Goal: Transaction & Acquisition: Book appointment/travel/reservation

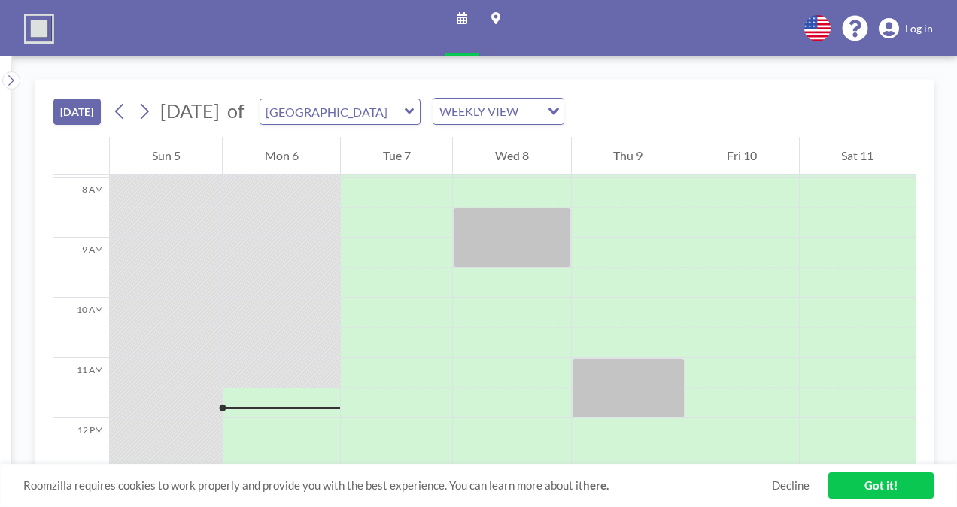
scroll to position [336, 0]
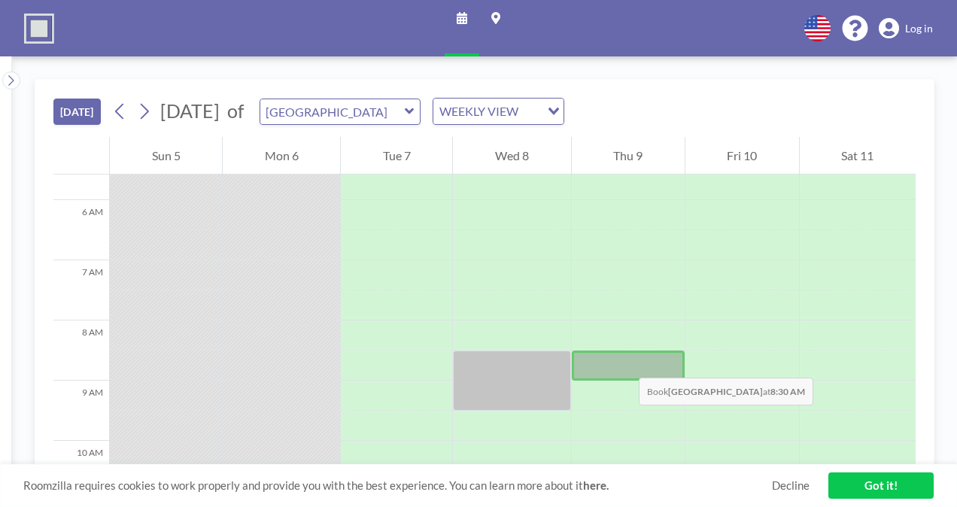
click at [624, 361] on div at bounding box center [628, 366] width 113 height 30
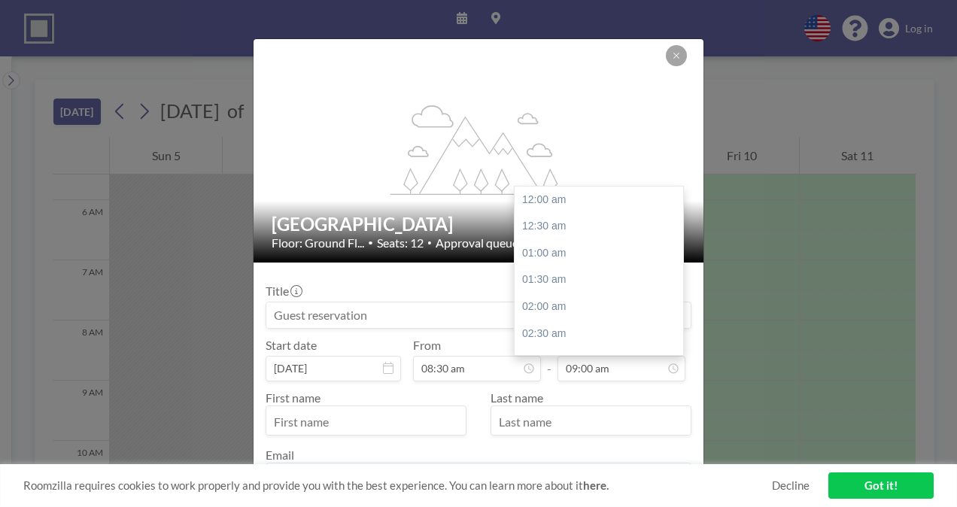
click at [624, 361] on input "09:00 am" at bounding box center [622, 369] width 128 height 26
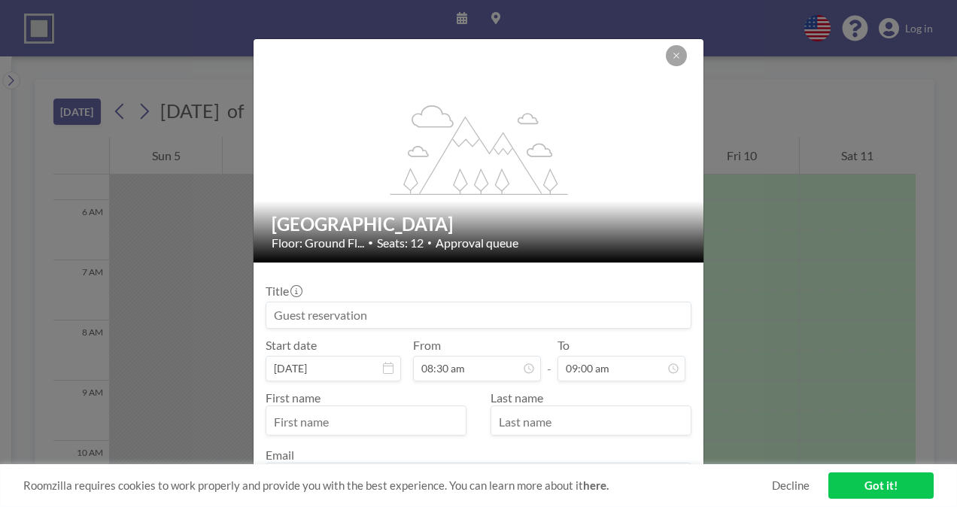
click at [433, 312] on input at bounding box center [478, 316] width 424 height 26
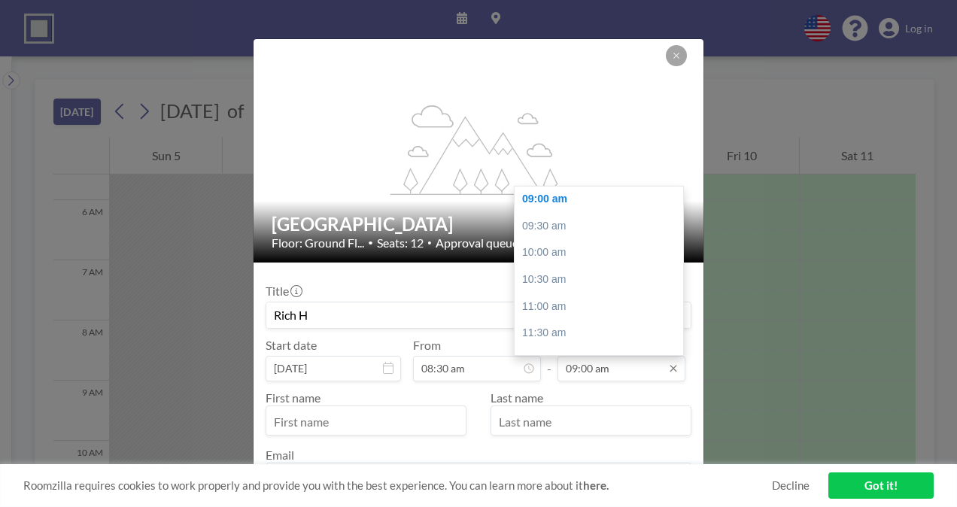
type input "Rich H"
click at [599, 373] on input "09:00 am" at bounding box center [622, 369] width 128 height 26
click at [600, 328] on div "11:30 am" at bounding box center [603, 333] width 176 height 27
type input "11:30 am"
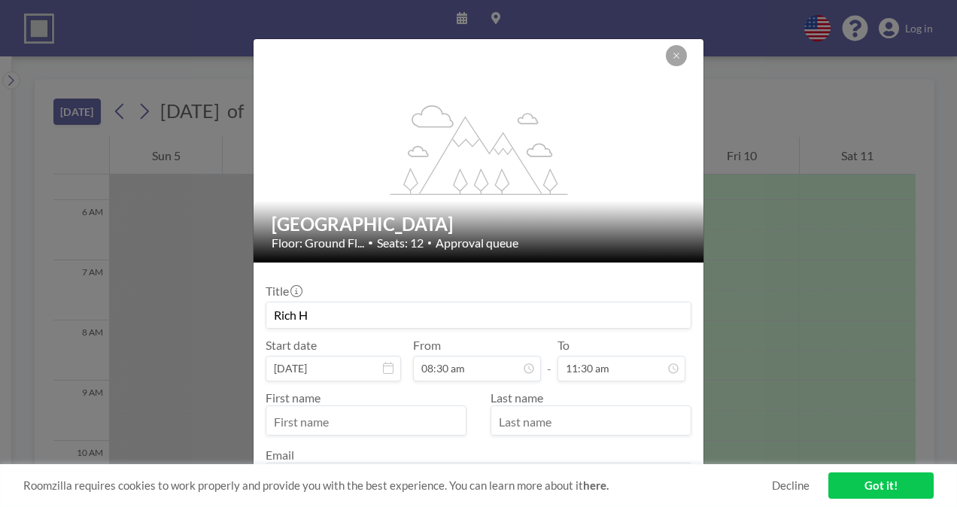
scroll to position [616, 0]
click at [431, 419] on input "text" at bounding box center [365, 422] width 199 height 26
type input "[PERSON_NAME]"
click at [609, 425] on input "text" at bounding box center [590, 422] width 199 height 26
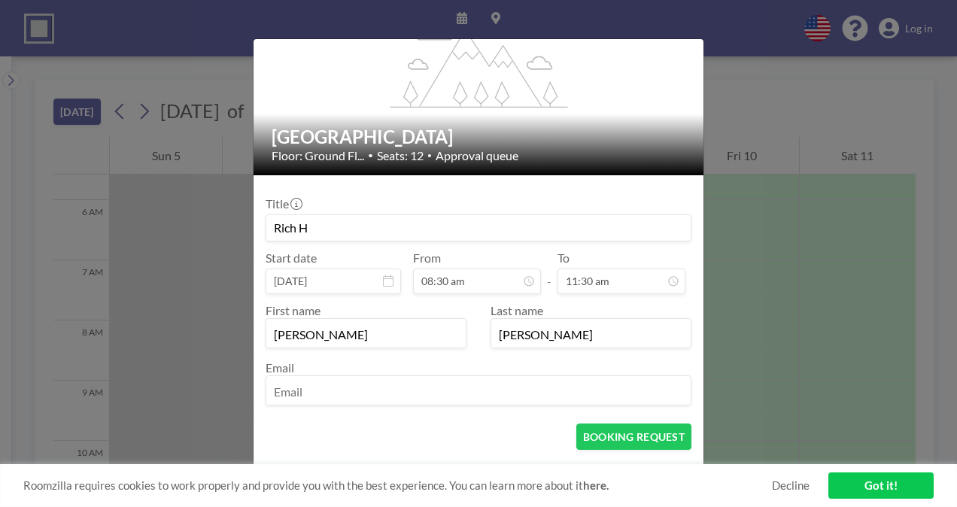
scroll to position [105, 0]
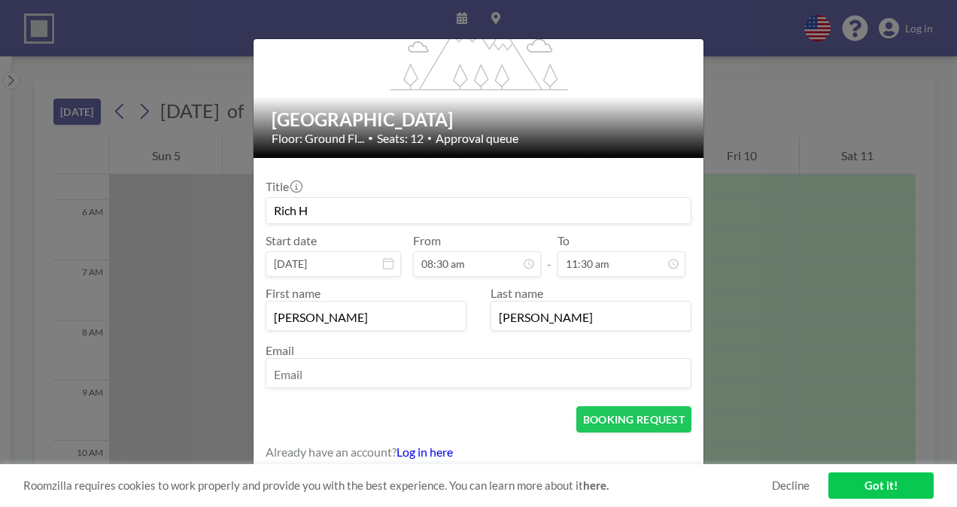
type input "[PERSON_NAME]"
click at [474, 373] on input "email" at bounding box center [478, 375] width 424 height 26
type input "[PERSON_NAME][DOMAIN_NAME][EMAIL_ADDRESS][PERSON_NAME][DOMAIN_NAME]"
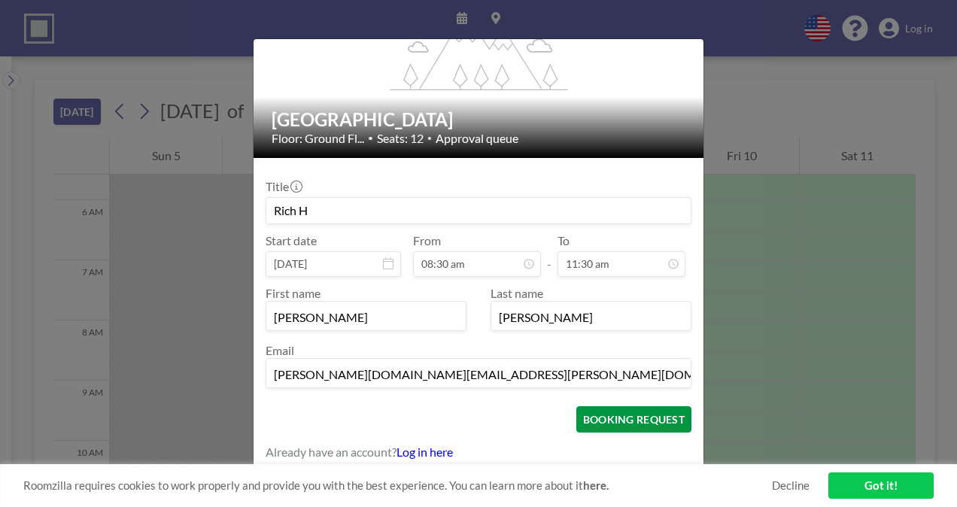
click at [633, 422] on button "BOOKING REQUEST" at bounding box center [634, 419] width 115 height 26
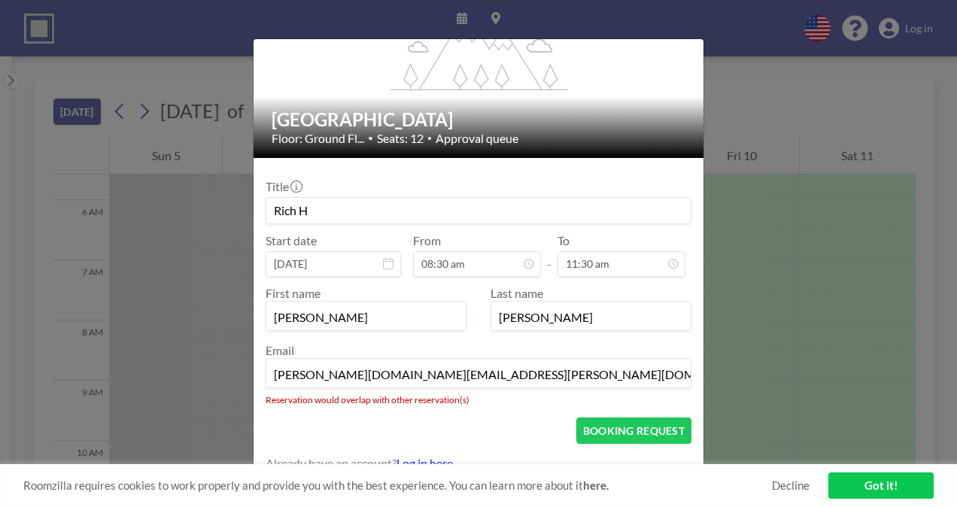
scroll to position [0, 0]
click at [759, 223] on div "flex-grow: 1.2; Vista Meeting Room Floor: Ground Fl... • Seats: 12 • Approval q…" at bounding box center [478, 253] width 957 height 507
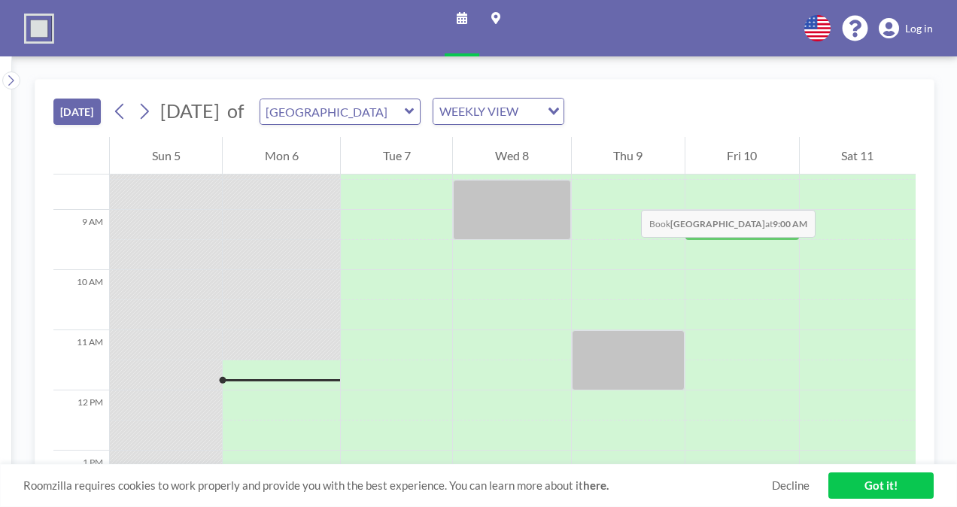
scroll to position [506, 0]
click at [632, 366] on div at bounding box center [628, 361] width 113 height 60
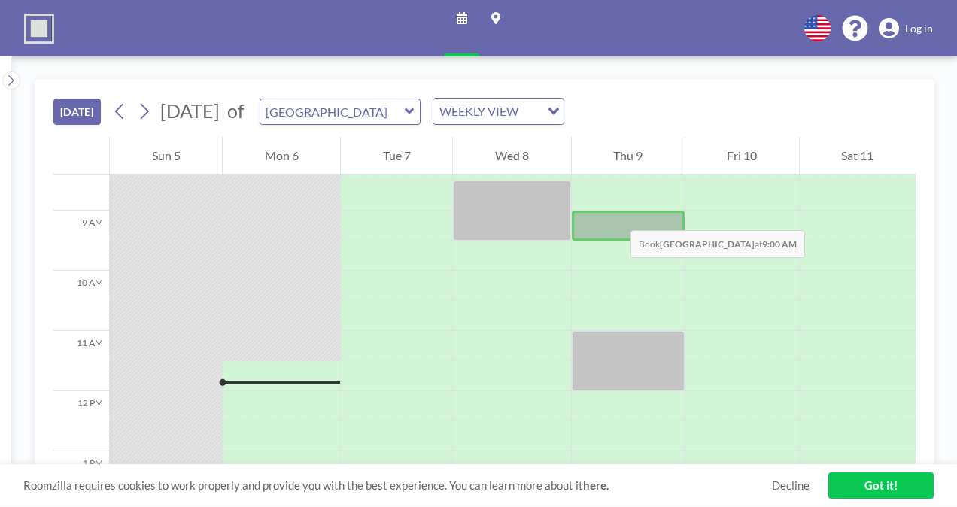
click at [616, 215] on div at bounding box center [628, 226] width 113 height 30
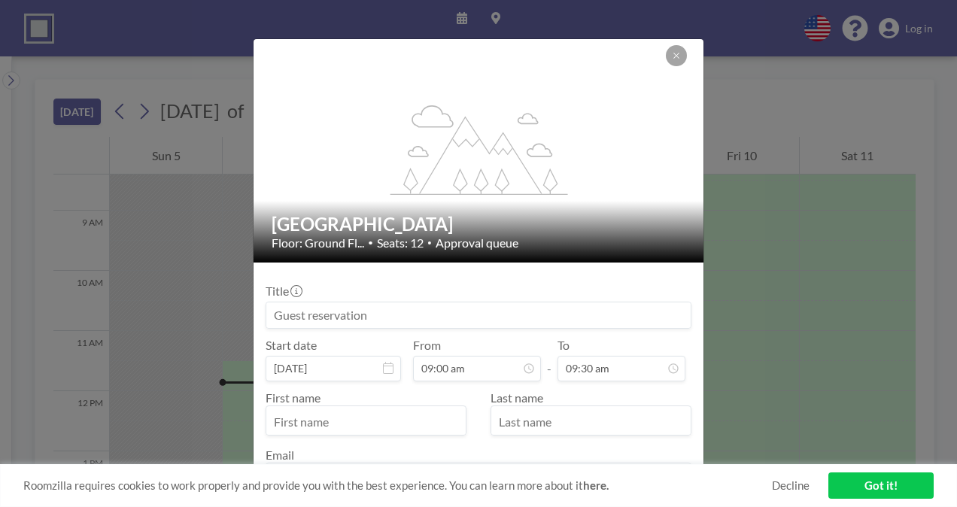
click at [616, 215] on h2 "[GEOGRAPHIC_DATA]" at bounding box center [479, 224] width 415 height 23
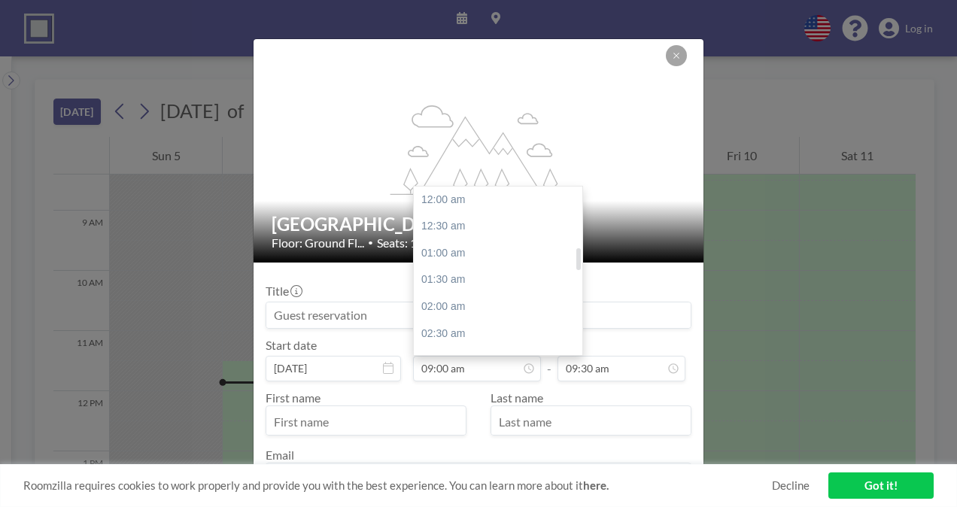
scroll to position [482, 0]
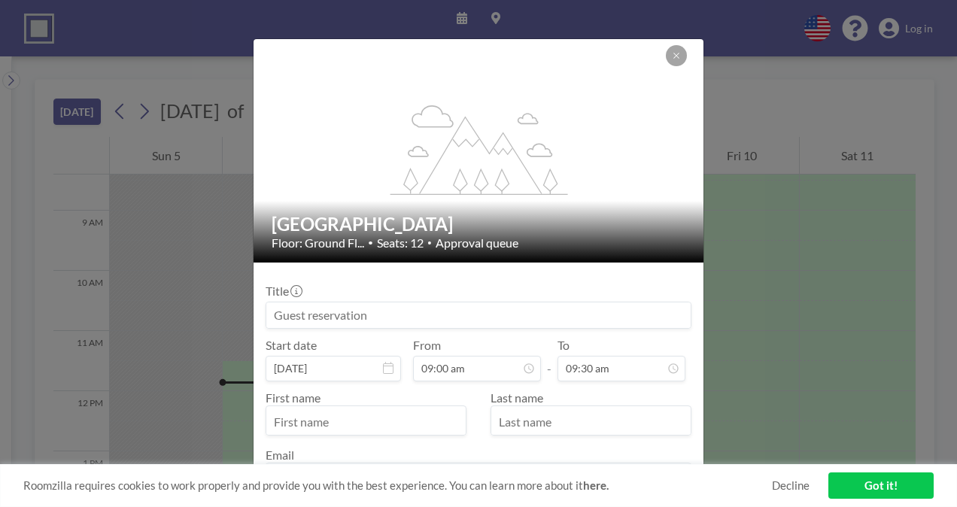
click at [370, 310] on input at bounding box center [478, 316] width 424 height 26
type input "I"
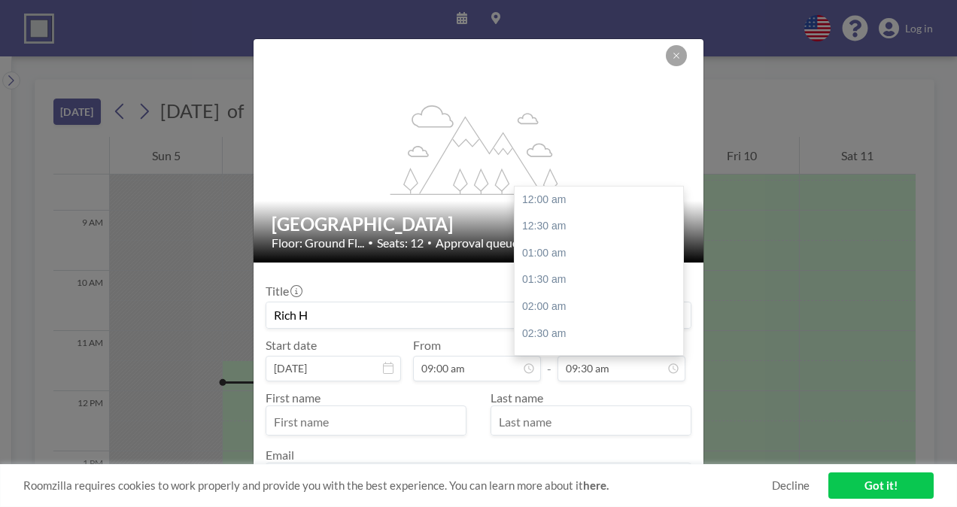
scroll to position [509, 0]
type input "Rich H"
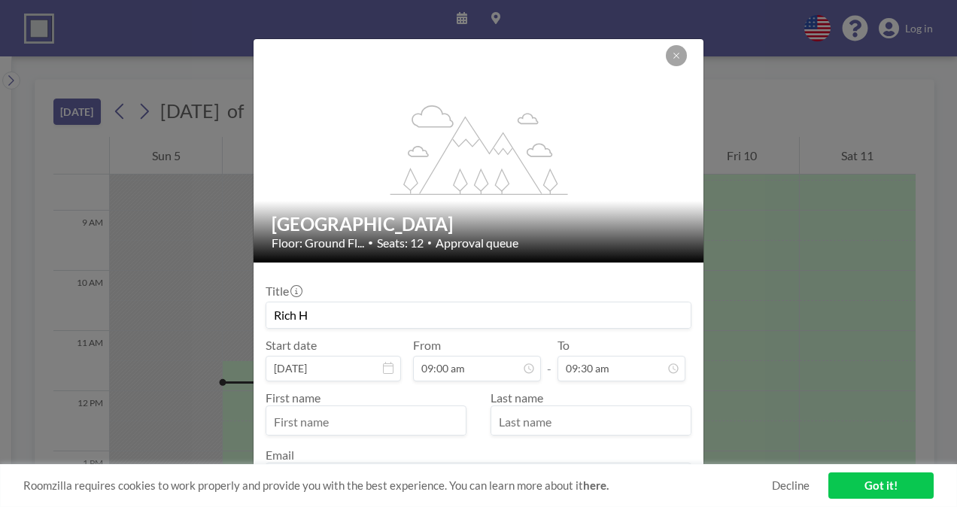
click at [607, 382] on div "First name Last name Email" at bounding box center [479, 440] width 426 height 117
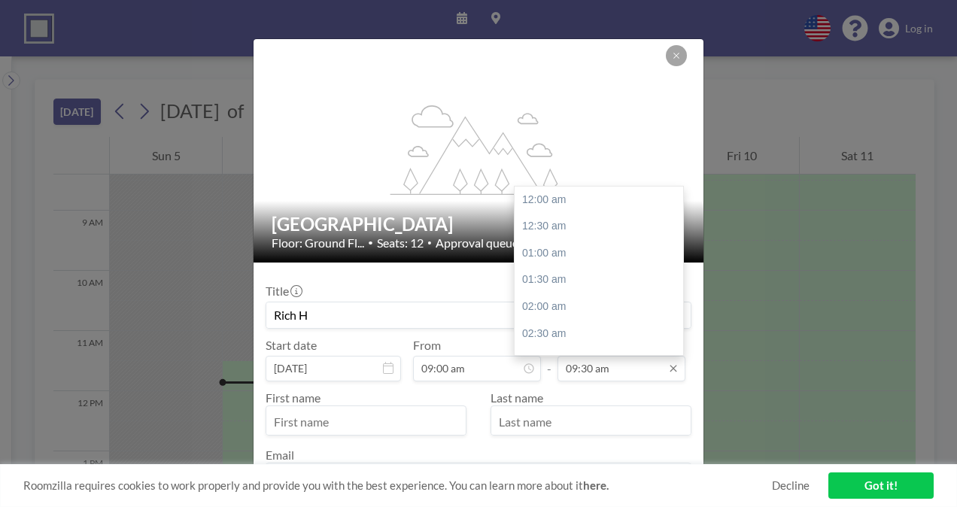
click at [608, 375] on input "09:30 am" at bounding box center [622, 369] width 128 height 26
click at [575, 254] on div "10:30 am" at bounding box center [603, 253] width 176 height 27
type input "10:30 am"
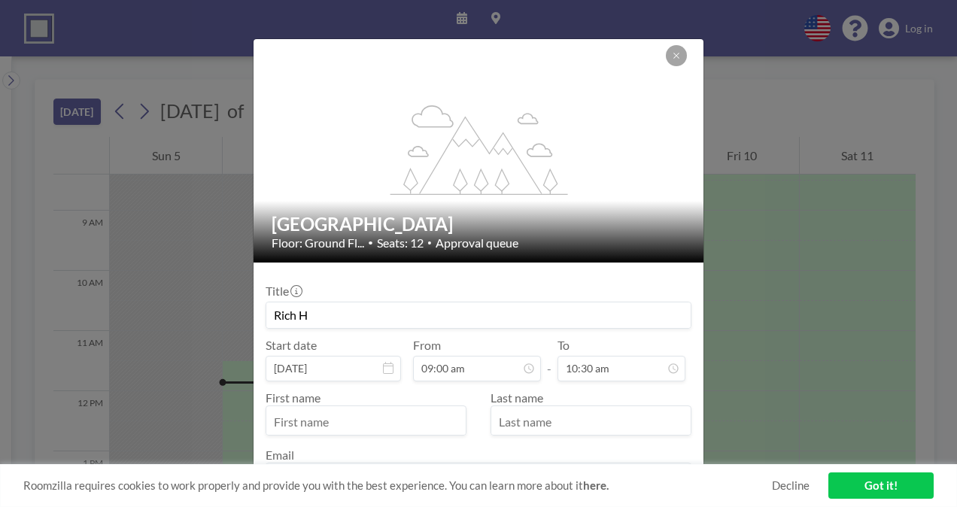
click at [335, 421] on input "text" at bounding box center [365, 422] width 199 height 26
type input "[PERSON_NAME]"
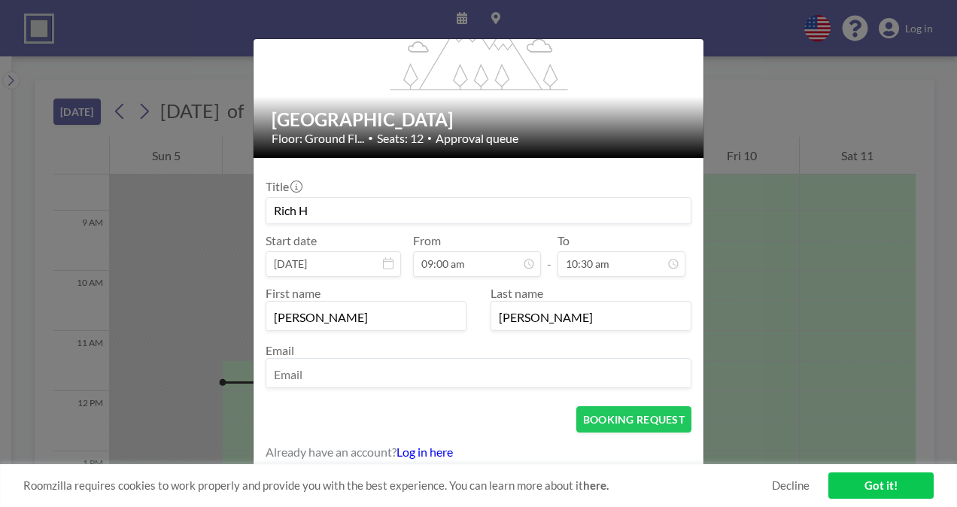
type input "[PERSON_NAME]"
click at [475, 371] on input "email" at bounding box center [478, 375] width 424 height 26
type input "[PERSON_NAME][DOMAIN_NAME][EMAIL_ADDRESS][PERSON_NAME][DOMAIN_NAME]"
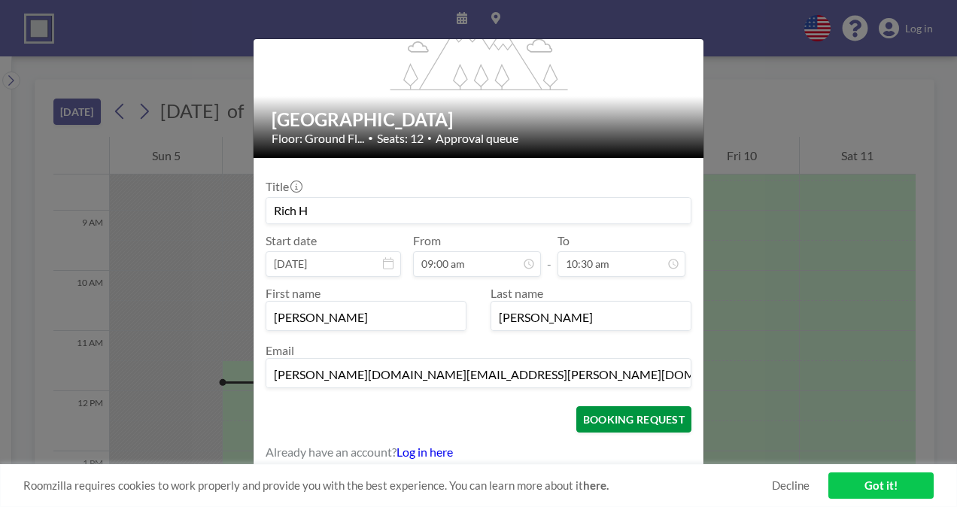
click at [630, 423] on button "BOOKING REQUEST" at bounding box center [634, 419] width 115 height 26
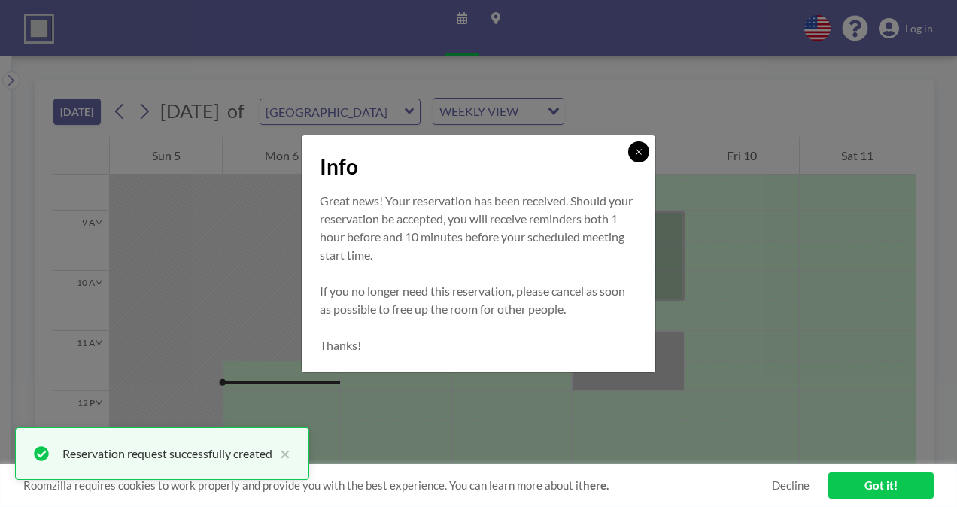
click at [631, 148] on button at bounding box center [638, 151] width 21 height 21
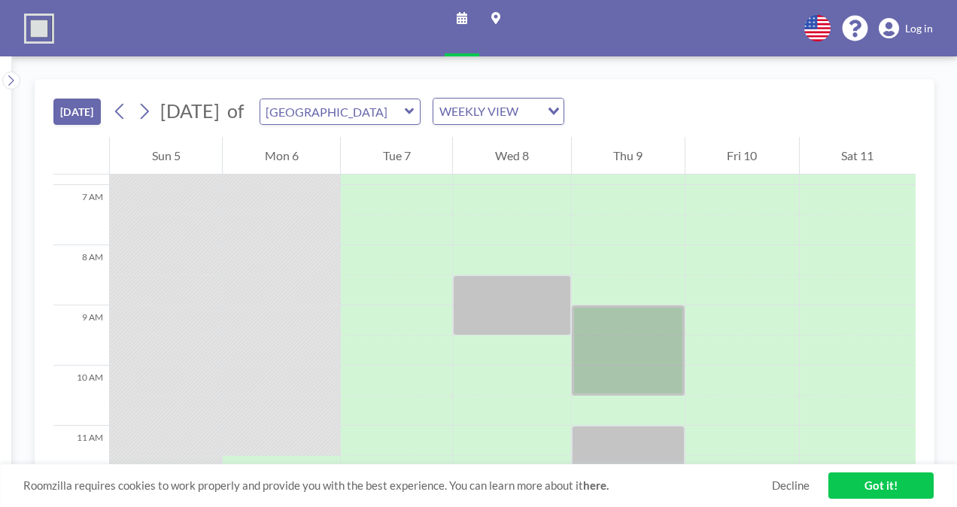
scroll to position [416, 0]
